Goal: Task Accomplishment & Management: Manage account settings

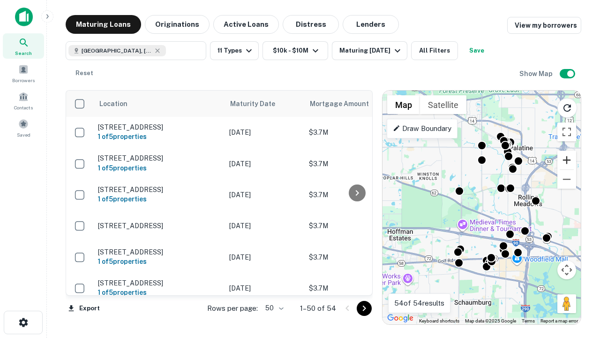
click at [567, 160] on button "Zoom in" at bounding box center [567, 160] width 19 height 19
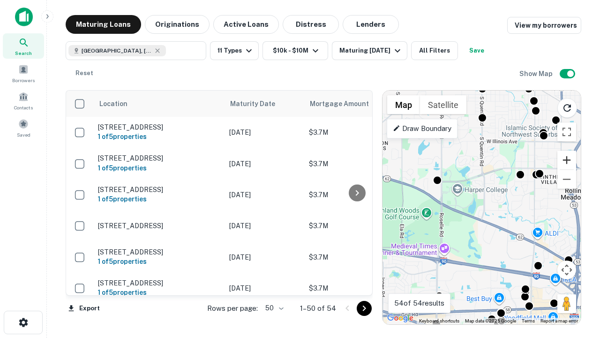
click at [567, 160] on button "Zoom in" at bounding box center [567, 160] width 19 height 19
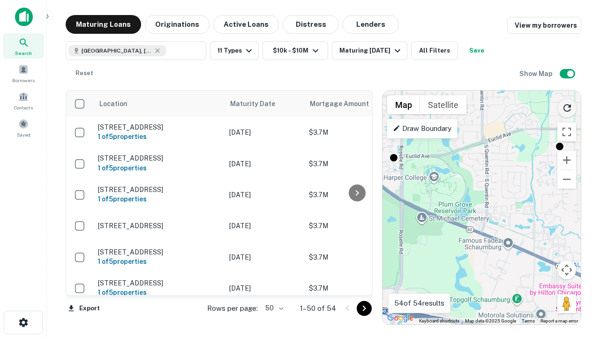
click at [567, 106] on icon "Reload search area" at bounding box center [567, 107] width 11 height 11
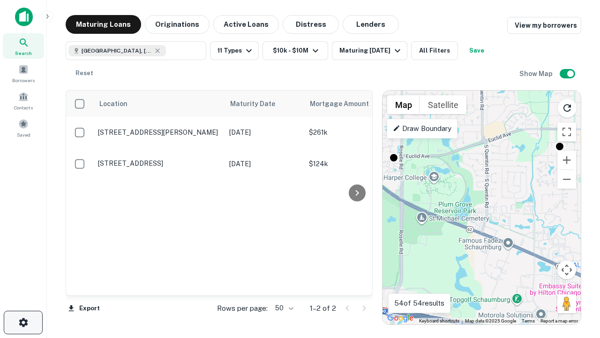
click at [23, 322] on icon "button" at bounding box center [23, 322] width 11 height 11
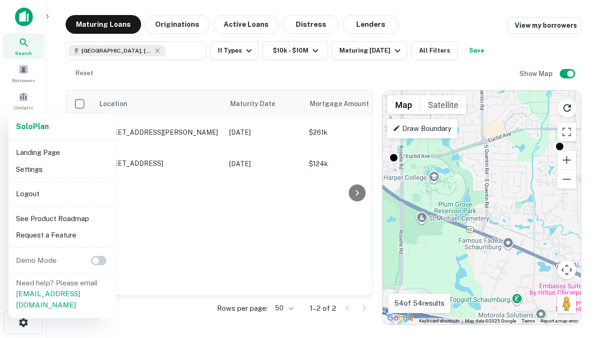
click at [62, 193] on li "Logout" at bounding box center [62, 193] width 100 height 17
